Goal: Information Seeking & Learning: Learn about a topic

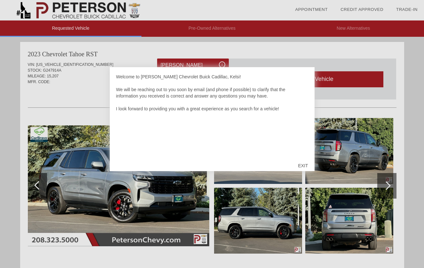
click at [304, 163] on div "EXIT" at bounding box center [302, 165] width 23 height 19
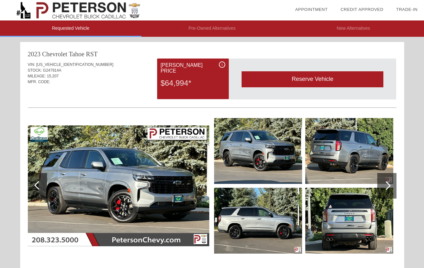
click at [175, 184] on img at bounding box center [118, 185] width 181 height 121
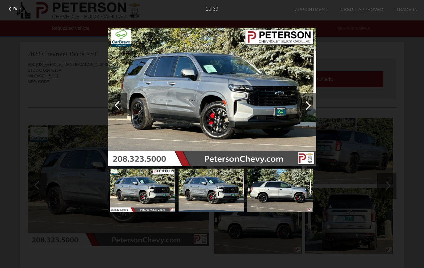
click at [310, 102] on div at bounding box center [306, 106] width 19 height 26
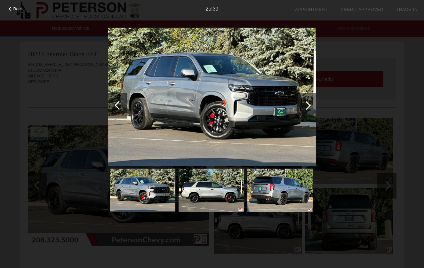
click at [310, 102] on div at bounding box center [306, 106] width 19 height 26
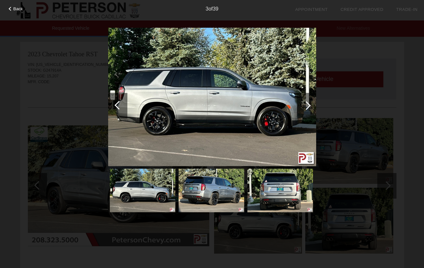
click at [310, 102] on div at bounding box center [306, 106] width 19 height 26
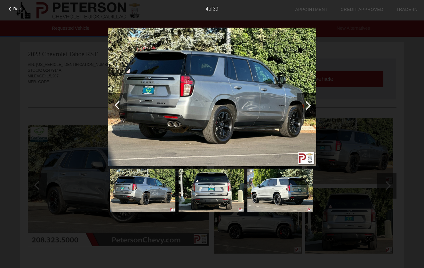
click at [310, 102] on div at bounding box center [306, 106] width 19 height 26
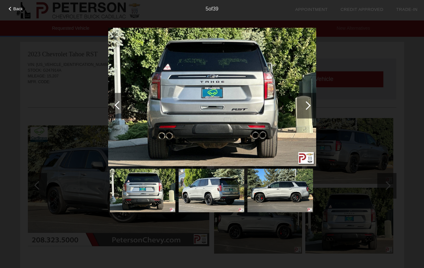
click at [310, 103] on div at bounding box center [306, 106] width 19 height 26
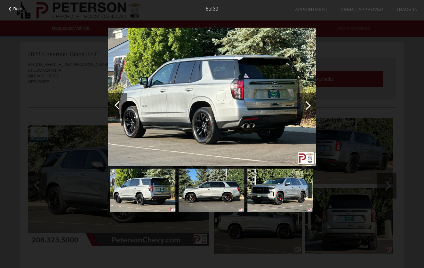
click at [310, 103] on div at bounding box center [306, 106] width 19 height 26
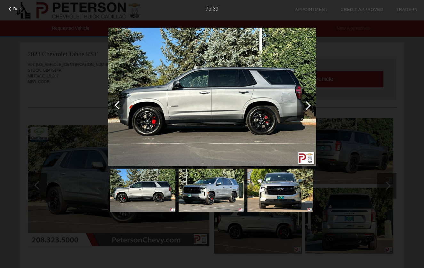
click at [310, 103] on div at bounding box center [306, 106] width 19 height 26
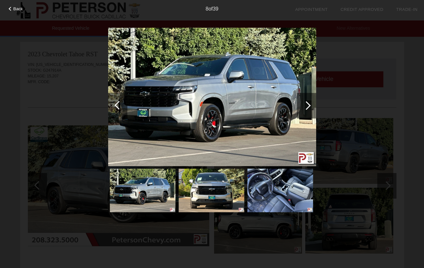
click at [310, 103] on div at bounding box center [306, 106] width 19 height 26
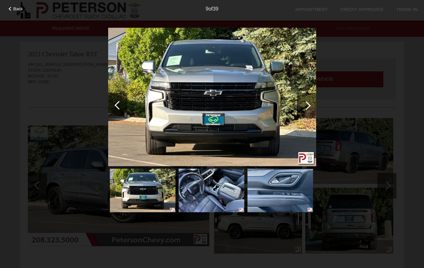
click at [310, 103] on div at bounding box center [306, 106] width 19 height 26
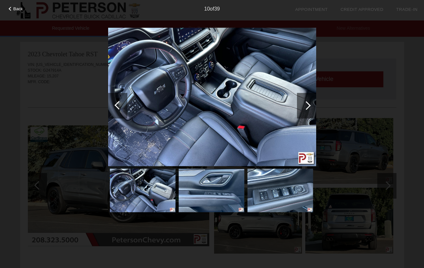
click at [310, 103] on div at bounding box center [306, 106] width 19 height 26
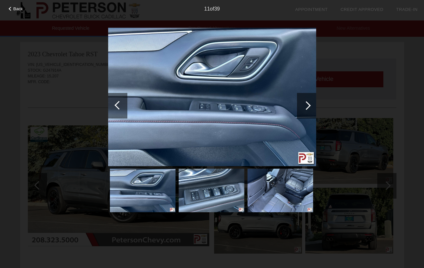
click at [310, 103] on div at bounding box center [306, 106] width 19 height 26
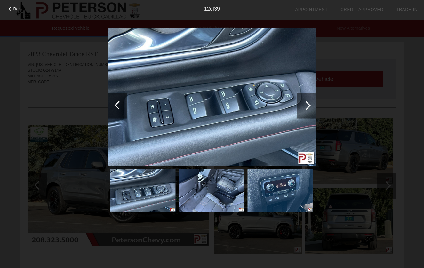
click at [310, 103] on div at bounding box center [306, 106] width 19 height 26
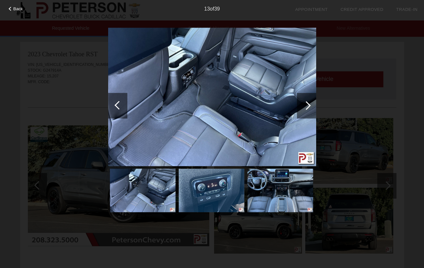
click at [310, 103] on div at bounding box center [306, 106] width 19 height 26
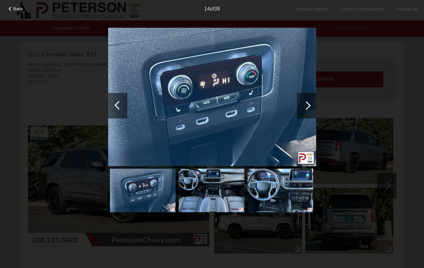
click at [310, 103] on div at bounding box center [306, 106] width 19 height 26
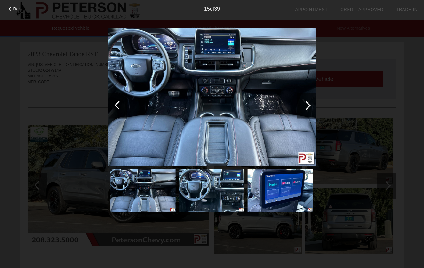
click at [310, 103] on div at bounding box center [306, 106] width 19 height 26
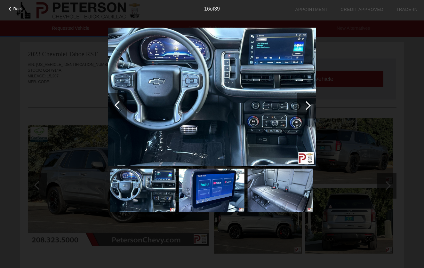
click at [310, 103] on div at bounding box center [306, 106] width 19 height 26
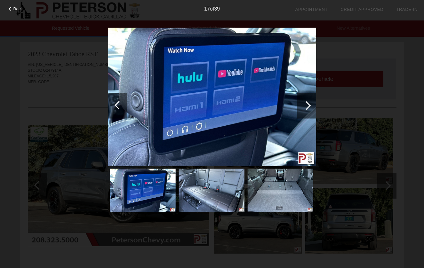
click at [310, 103] on div at bounding box center [306, 106] width 19 height 26
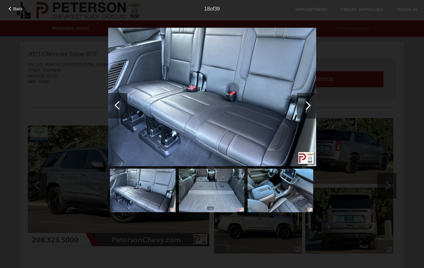
click at [310, 103] on div at bounding box center [306, 106] width 19 height 26
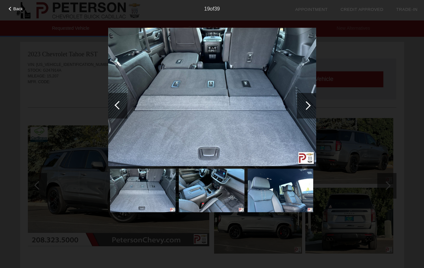
click at [310, 103] on div at bounding box center [306, 106] width 19 height 26
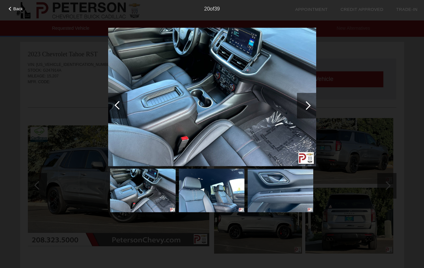
click at [310, 103] on div at bounding box center [306, 106] width 19 height 26
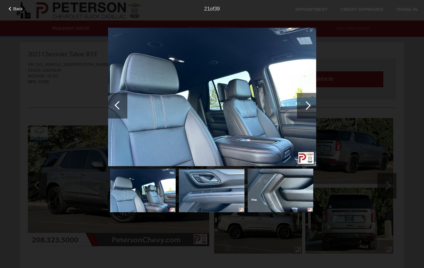
click at [310, 103] on div at bounding box center [306, 106] width 19 height 26
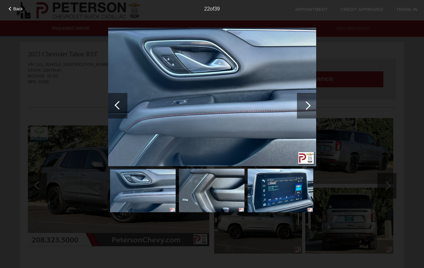
click at [310, 103] on div at bounding box center [306, 106] width 19 height 26
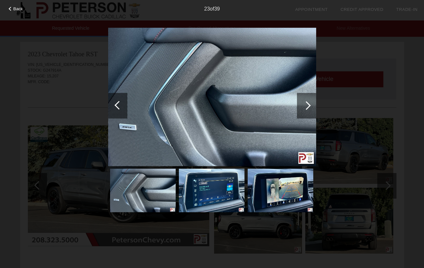
click at [365, 49] on div "Back 23 of 39" at bounding box center [212, 134] width 424 height 268
click at [307, 106] on div at bounding box center [306, 105] width 9 height 9
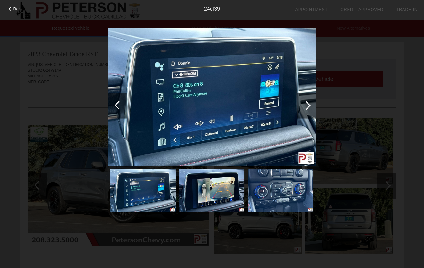
click at [307, 106] on div at bounding box center [306, 105] width 9 height 9
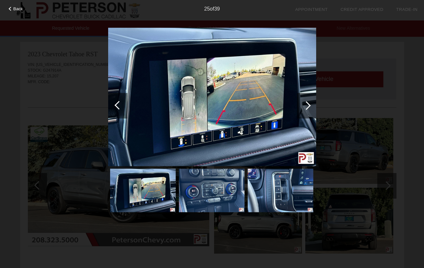
click at [307, 106] on div at bounding box center [306, 105] width 9 height 9
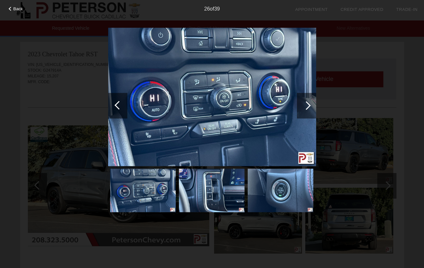
click at [307, 106] on div at bounding box center [306, 105] width 9 height 9
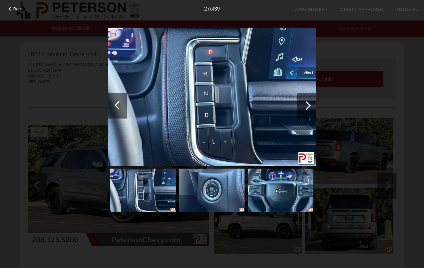
click at [307, 106] on div at bounding box center [306, 105] width 9 height 9
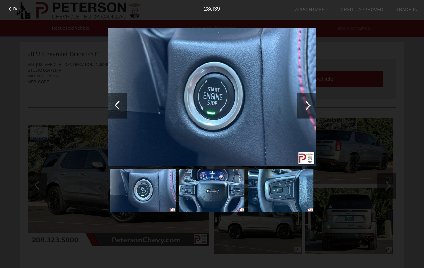
click at [307, 106] on div at bounding box center [306, 105] width 9 height 9
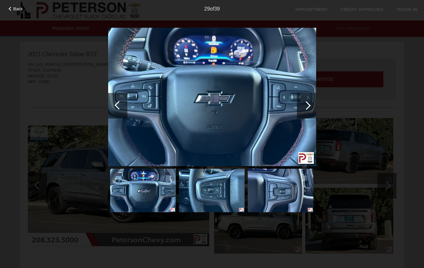
click at [307, 106] on div at bounding box center [306, 105] width 9 height 9
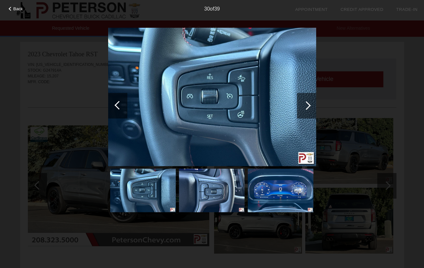
click at [307, 106] on div at bounding box center [306, 105] width 9 height 9
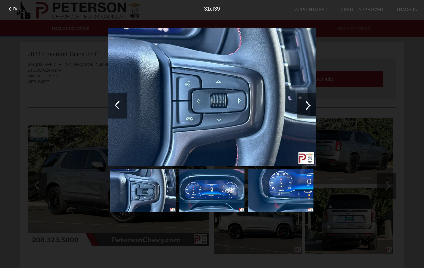
click at [307, 106] on div at bounding box center [306, 105] width 9 height 9
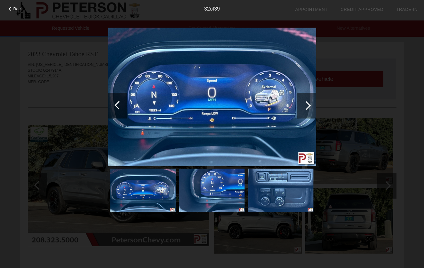
click at [307, 106] on div at bounding box center [306, 105] width 9 height 9
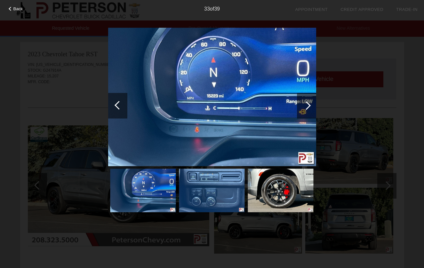
click at [307, 106] on div at bounding box center [306, 105] width 9 height 9
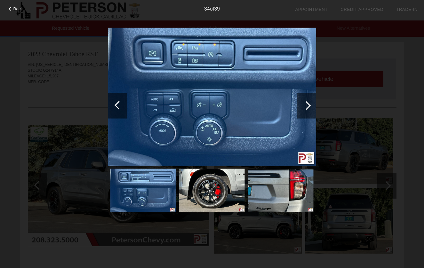
click at [307, 106] on div at bounding box center [306, 105] width 9 height 9
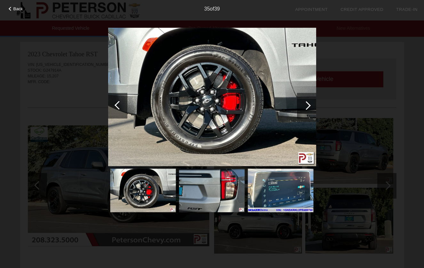
click at [307, 106] on div at bounding box center [306, 105] width 9 height 9
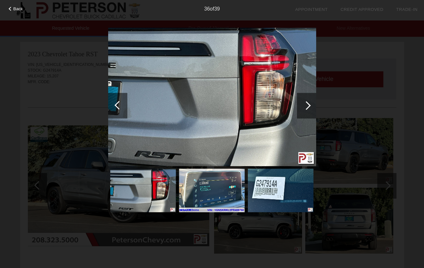
click at [307, 106] on div at bounding box center [306, 105] width 9 height 9
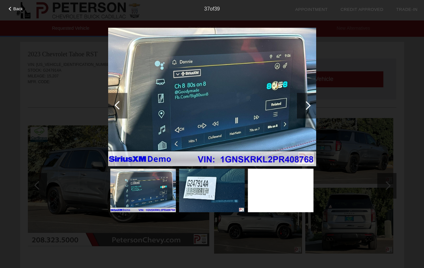
click at [307, 106] on div at bounding box center [306, 105] width 9 height 9
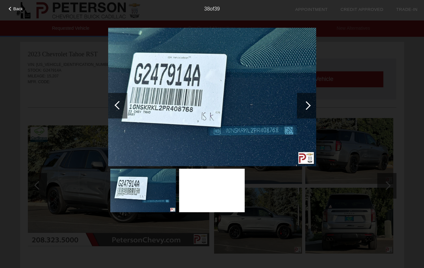
click at [307, 106] on div at bounding box center [306, 105] width 9 height 9
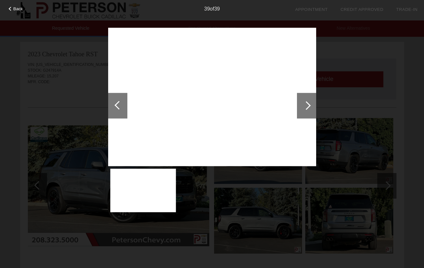
click at [307, 106] on div at bounding box center [306, 105] width 9 height 9
click at [335, 98] on div "Back 39 of 39" at bounding box center [212, 134] width 424 height 268
click at [16, 10] on span "Back" at bounding box center [18, 8] width 10 height 5
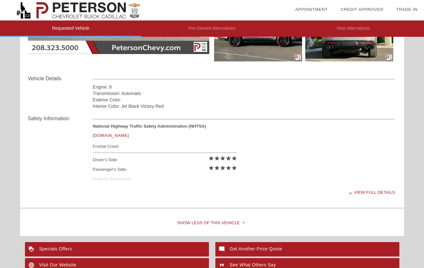
scroll to position [197, 0]
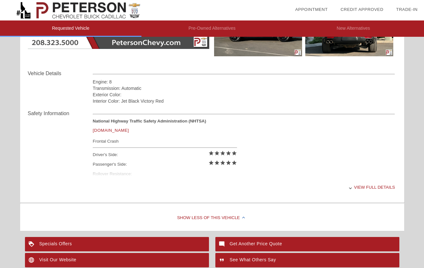
click at [368, 187] on div "View full details" at bounding box center [244, 187] width 302 height 16
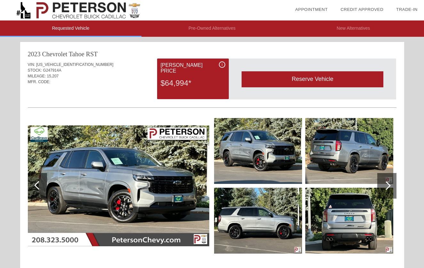
scroll to position [0, 0]
click at [230, 33] on li "Pre-Owned Alternatives" at bounding box center [211, 28] width 141 height 16
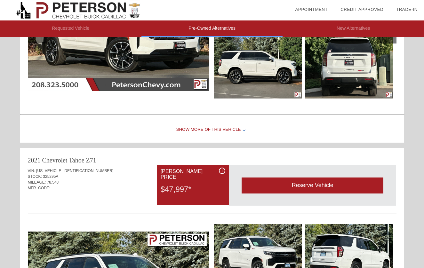
scroll to position [202, 0]
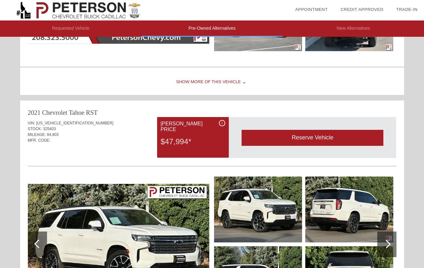
click at [338, 28] on li "New Alternatives" at bounding box center [352, 28] width 141 height 16
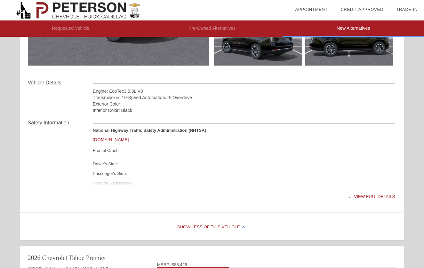
scroll to position [188, 0]
click at [381, 196] on div "View full details" at bounding box center [244, 196] width 302 height 16
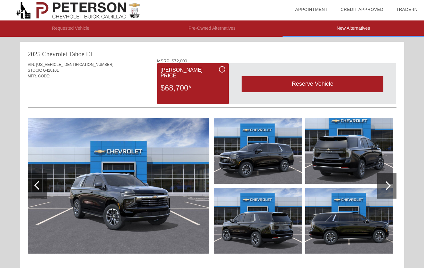
scroll to position [0, 0]
click at [198, 198] on img at bounding box center [118, 186] width 181 height 136
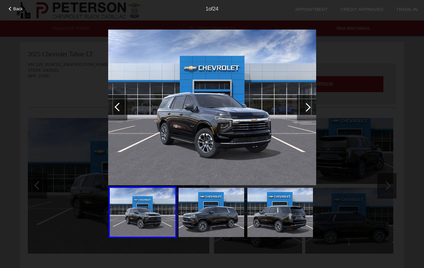
click at [302, 114] on div at bounding box center [306, 108] width 19 height 26
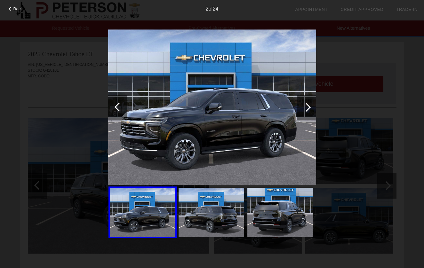
click at [302, 114] on div at bounding box center [306, 108] width 19 height 26
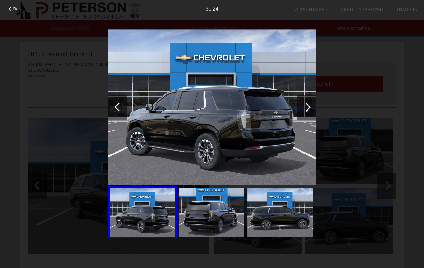
click at [302, 114] on div at bounding box center [306, 108] width 19 height 26
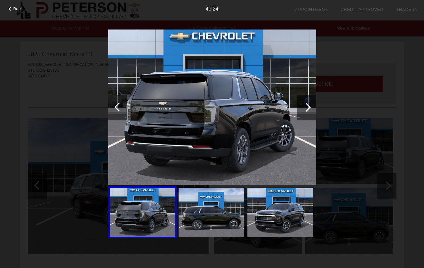
click at [302, 114] on div at bounding box center [306, 108] width 19 height 26
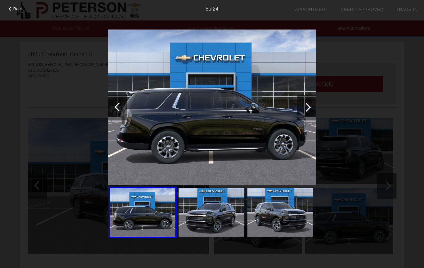
click at [302, 114] on div at bounding box center [306, 108] width 19 height 26
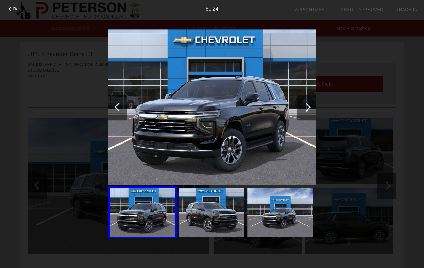
click at [302, 114] on div at bounding box center [306, 108] width 19 height 26
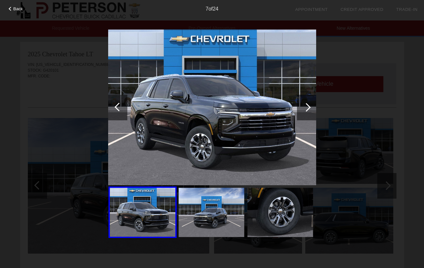
click at [302, 114] on div at bounding box center [306, 108] width 19 height 26
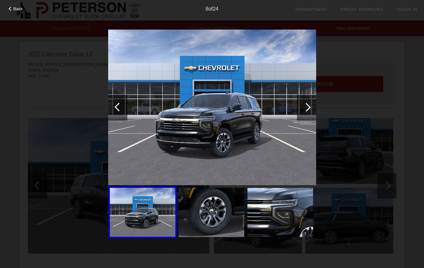
click at [302, 114] on div at bounding box center [306, 108] width 19 height 26
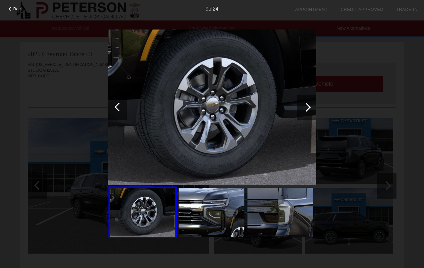
click at [302, 114] on div at bounding box center [306, 108] width 19 height 26
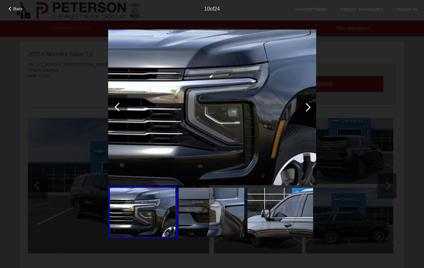
click at [302, 114] on div at bounding box center [306, 108] width 19 height 26
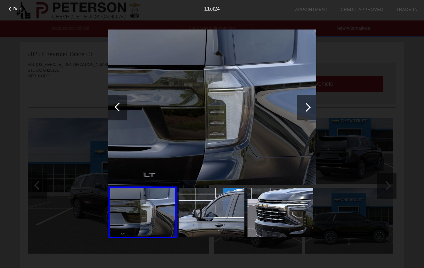
click at [302, 114] on div at bounding box center [306, 108] width 19 height 26
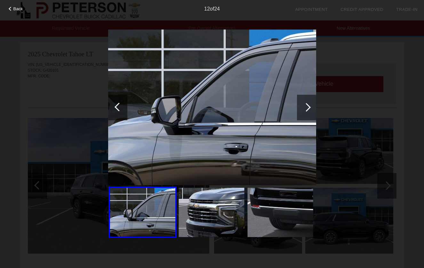
click at [302, 114] on div at bounding box center [306, 108] width 19 height 26
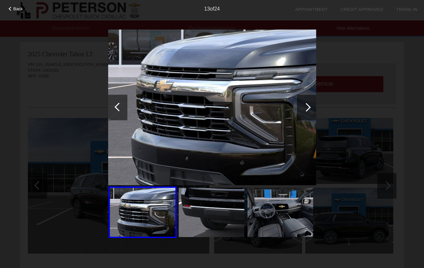
click at [302, 114] on div at bounding box center [306, 108] width 19 height 26
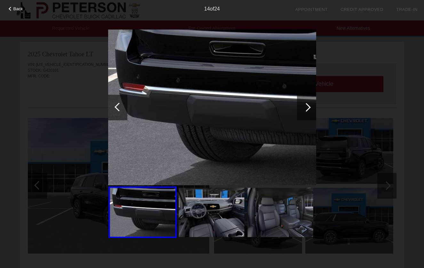
click at [302, 114] on div at bounding box center [306, 108] width 19 height 26
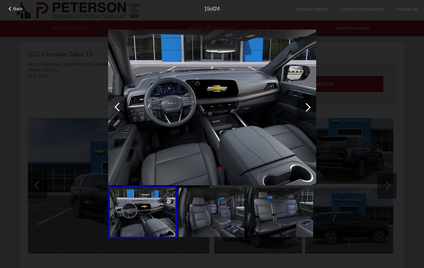
click at [302, 114] on div at bounding box center [306, 108] width 19 height 26
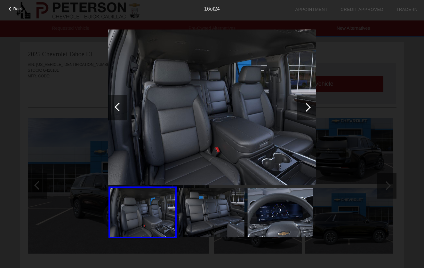
click at [302, 114] on div at bounding box center [306, 108] width 19 height 26
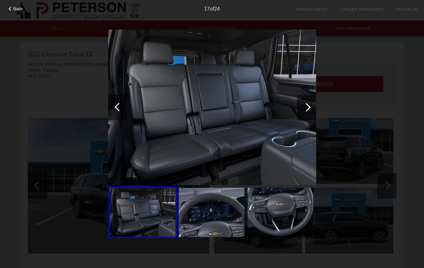
click at [302, 114] on div at bounding box center [306, 108] width 19 height 26
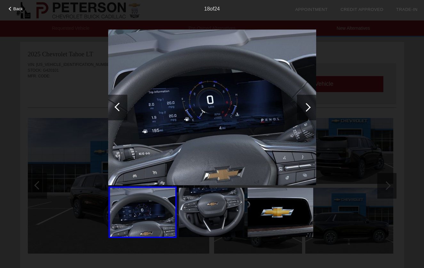
click at [346, 92] on div "Back 18 of 24" at bounding box center [212, 134] width 424 height 268
click at [338, 60] on div "Back 18 of 24" at bounding box center [212, 134] width 424 height 268
click at [21, 10] on span "Back" at bounding box center [18, 8] width 10 height 5
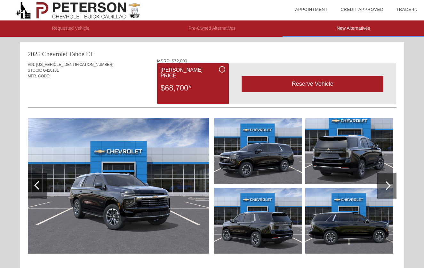
click at [87, 13] on img at bounding box center [88, 10] width 176 height 20
